Goal: Information Seeking & Learning: Learn about a topic

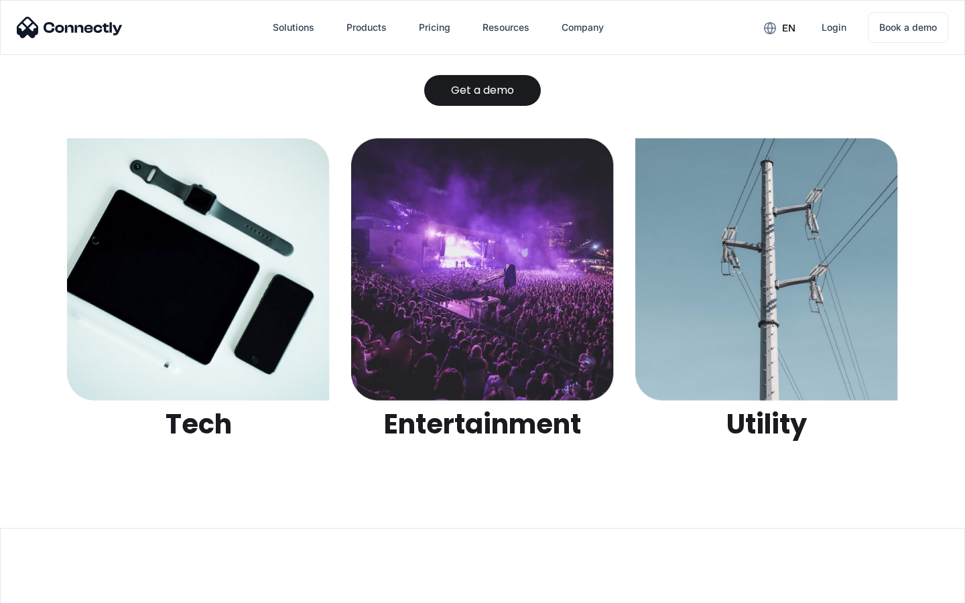
scroll to position [4226, 0]
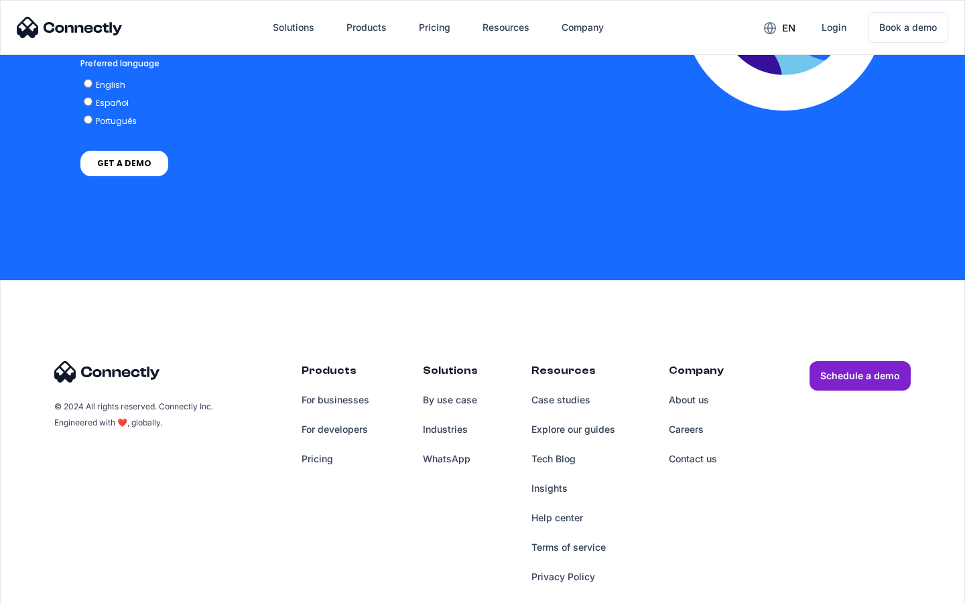
scroll to position [2866, 0]
